Goal: Task Accomplishment & Management: Use online tool/utility

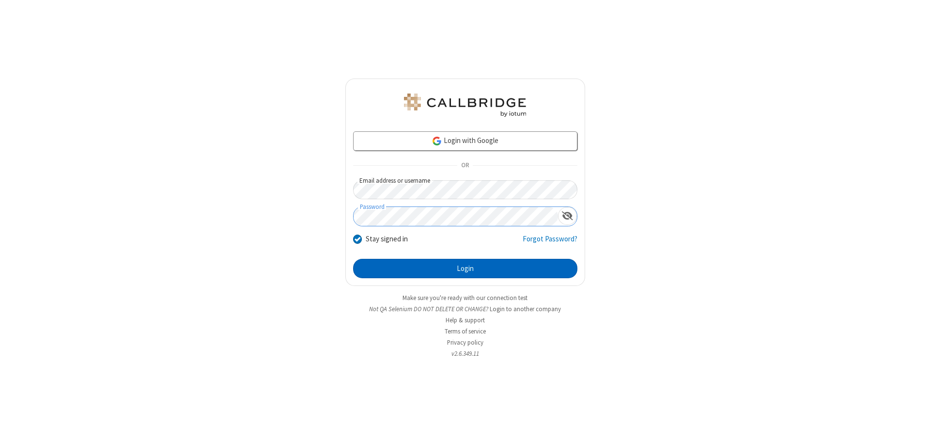
click at [465, 268] on button "Login" at bounding box center [465, 268] width 224 height 19
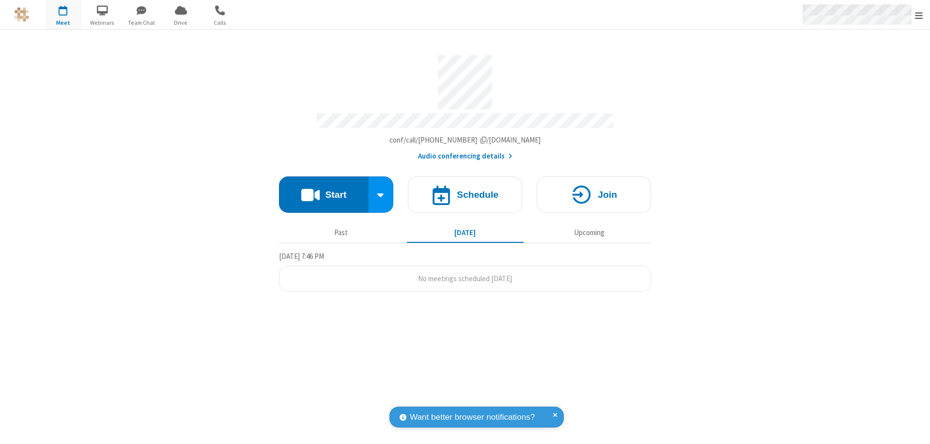
click at [919, 15] on span "Open menu" at bounding box center [919, 16] width 8 height 10
click at [181, 22] on span "Drive" at bounding box center [181, 22] width 36 height 9
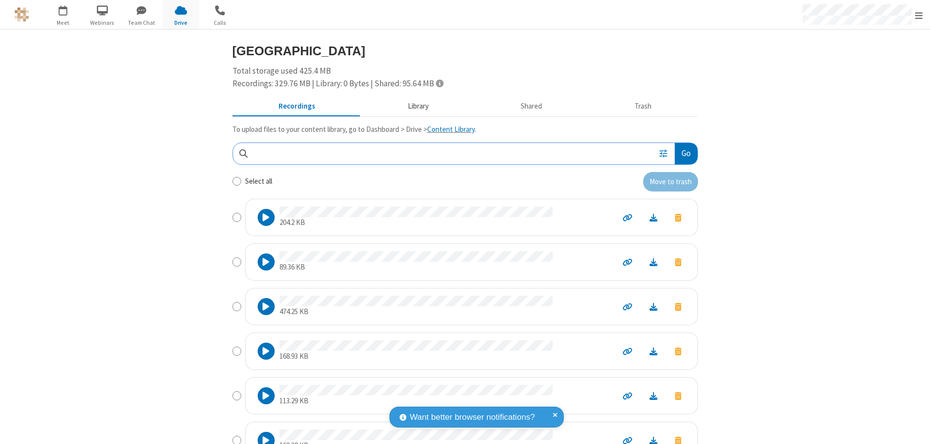
click at [413, 106] on button "Library" at bounding box center [417, 106] width 113 height 18
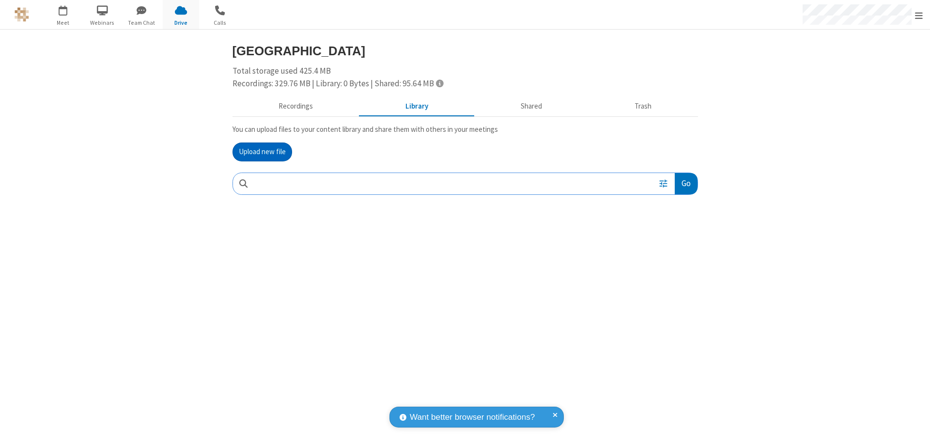
click at [262, 152] on button "Upload new file" at bounding box center [262, 151] width 60 height 19
